Goal: Book appointment/travel/reservation

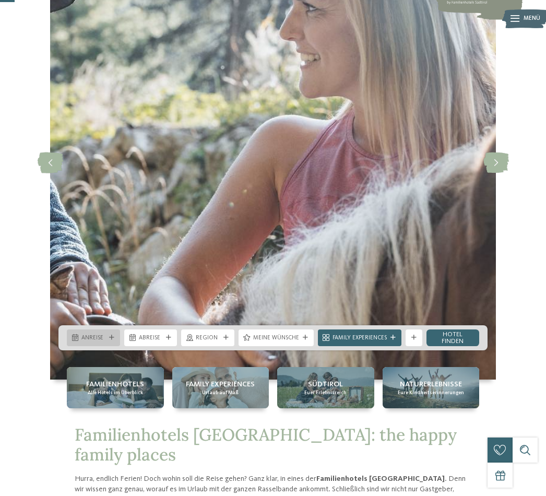
click at [96, 343] on span "Anreise" at bounding box center [93, 338] width 24 height 8
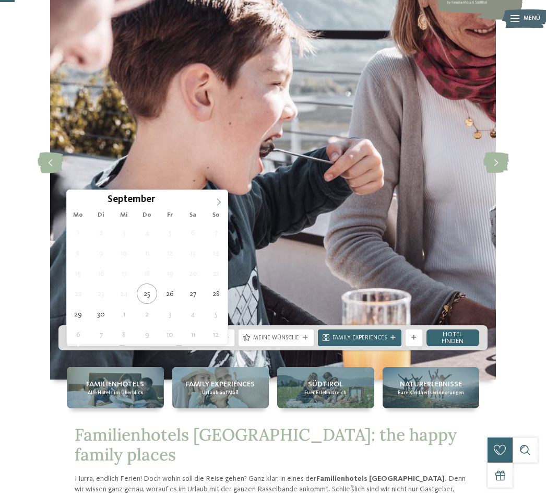
click at [221, 202] on icon at bounding box center [218, 201] width 7 height 7
click at [219, 204] on icon at bounding box center [218, 201] width 7 height 7
click at [220, 205] on icon at bounding box center [218, 201] width 7 height 7
click at [219, 203] on icon at bounding box center [218, 201] width 7 height 7
type input "****"
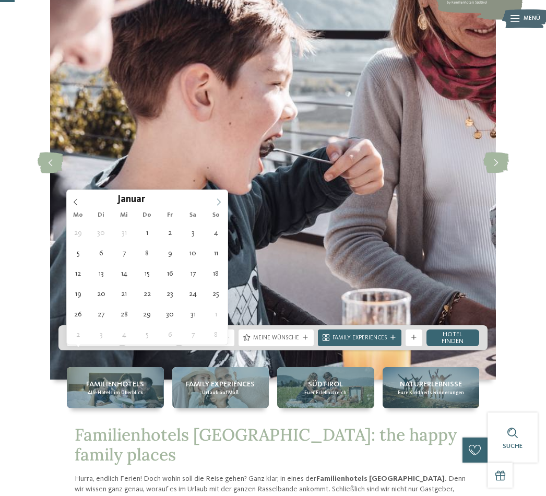
click at [219, 202] on icon at bounding box center [218, 201] width 7 height 7
click at [220, 202] on icon at bounding box center [218, 201] width 7 height 7
click at [218, 203] on icon at bounding box center [218, 201] width 7 height 7
click at [217, 205] on icon at bounding box center [219, 201] width 4 height 7
click at [219, 204] on icon at bounding box center [218, 201] width 7 height 7
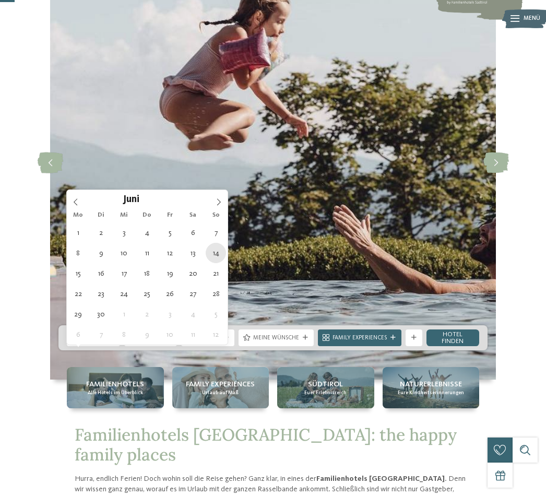
type div "14.06.2026"
type input "****"
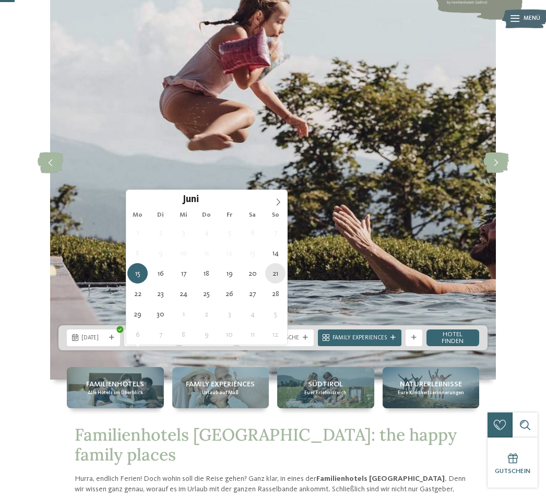
type div "21.06.2026"
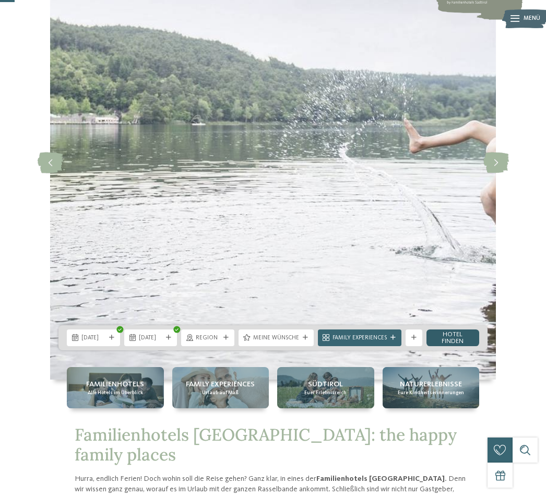
click at [452, 346] on link "Hotel finden" at bounding box center [453, 338] width 53 height 17
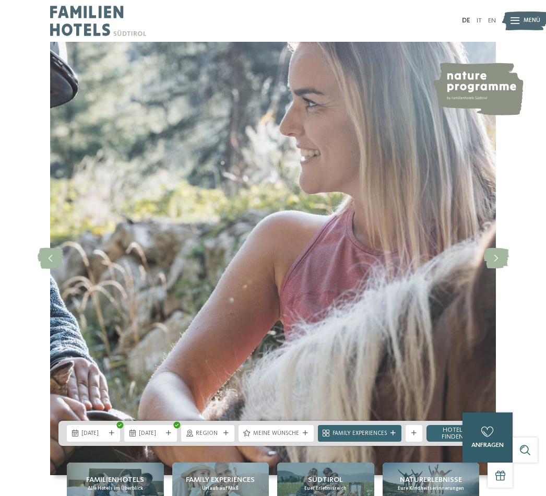
click at [510, 445] on div "0 anfragen 0 von 5 Hotels zur Anfrage hinzugefügt jetzt anfragen" at bounding box center [488, 438] width 50 height 50
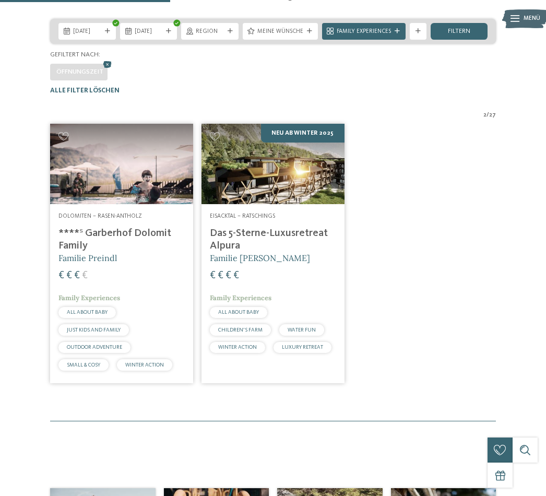
scroll to position [176, 0]
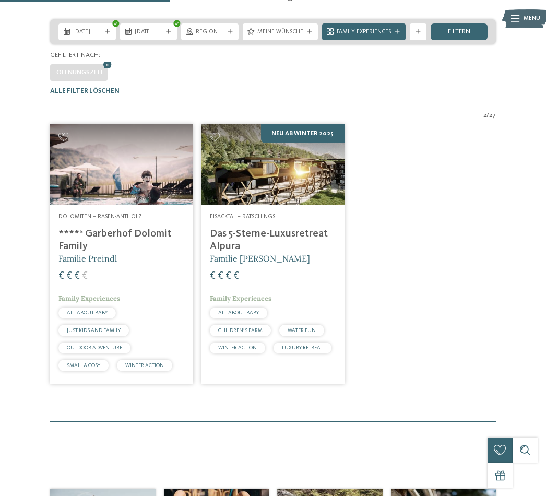
click at [286, 205] on img at bounding box center [273, 164] width 143 height 80
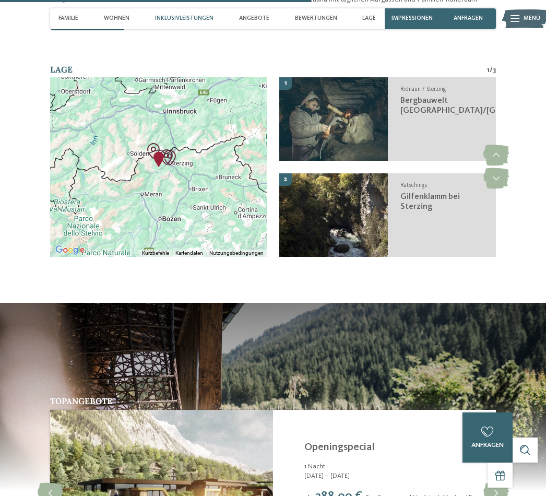
scroll to position [1800, 0]
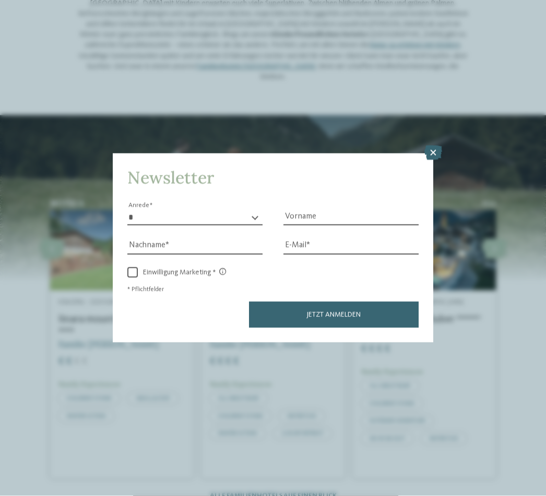
scroll to position [1232, 0]
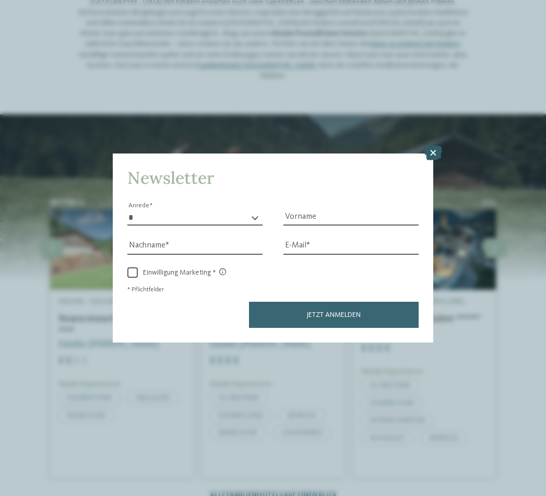
click at [427, 146] on icon at bounding box center [434, 153] width 18 height 15
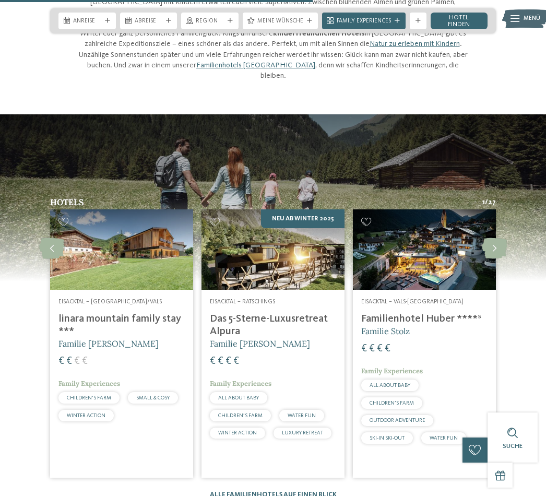
click at [495, 209] on img at bounding box center [424, 249] width 143 height 80
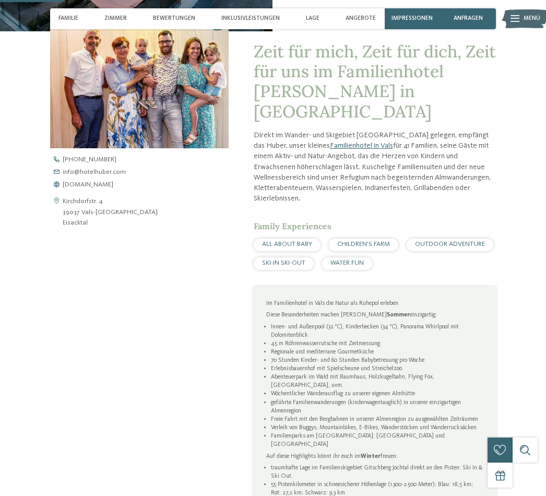
scroll to position [342, 0]
